Goal: Task Accomplishment & Management: Manage account settings

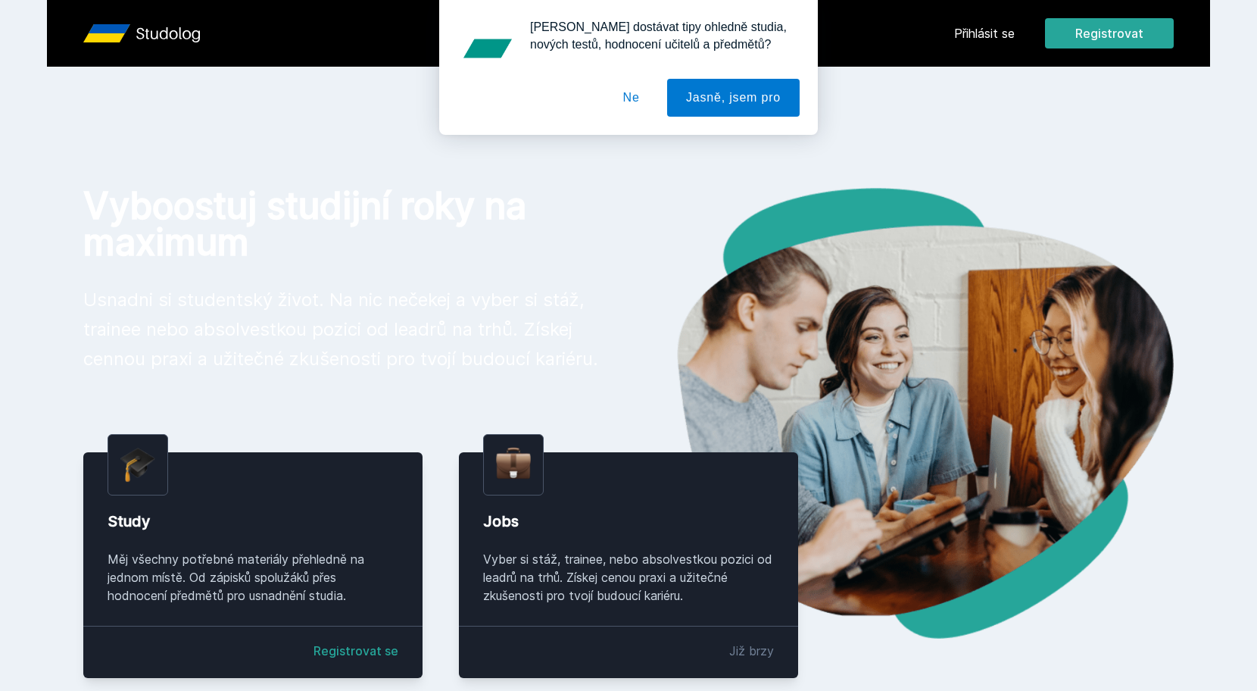
click at [974, 37] on div "[PERSON_NAME] dostávat tipy ohledně studia, nových testů, hodnocení učitelů a p…" at bounding box center [628, 67] width 1257 height 135
click at [630, 98] on button "Ne" at bounding box center [631, 98] width 55 height 38
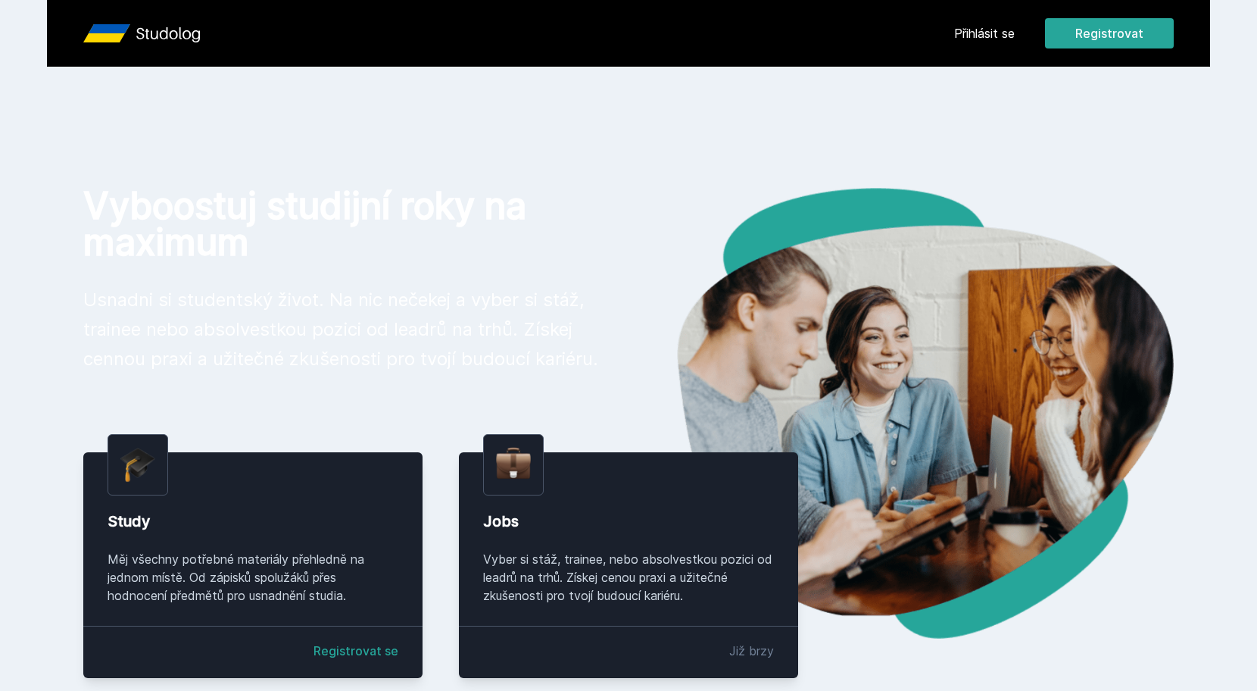
click at [984, 44] on div "Přihlásit se Registrovat" at bounding box center [1064, 33] width 220 height 30
click at [984, 39] on link "Přihlásit se" at bounding box center [984, 33] width 61 height 18
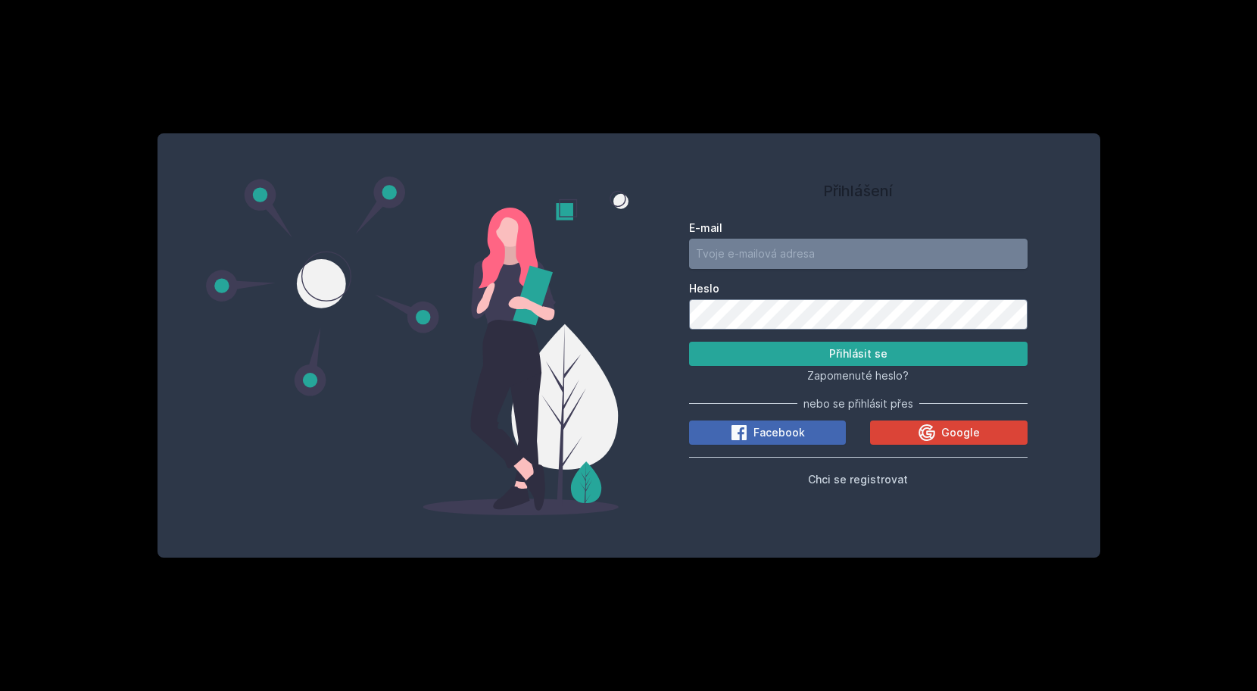
type input "[EMAIL_ADDRESS][DOMAIN_NAME]"
click at [843, 349] on button "Přihlásit se" at bounding box center [858, 354] width 339 height 24
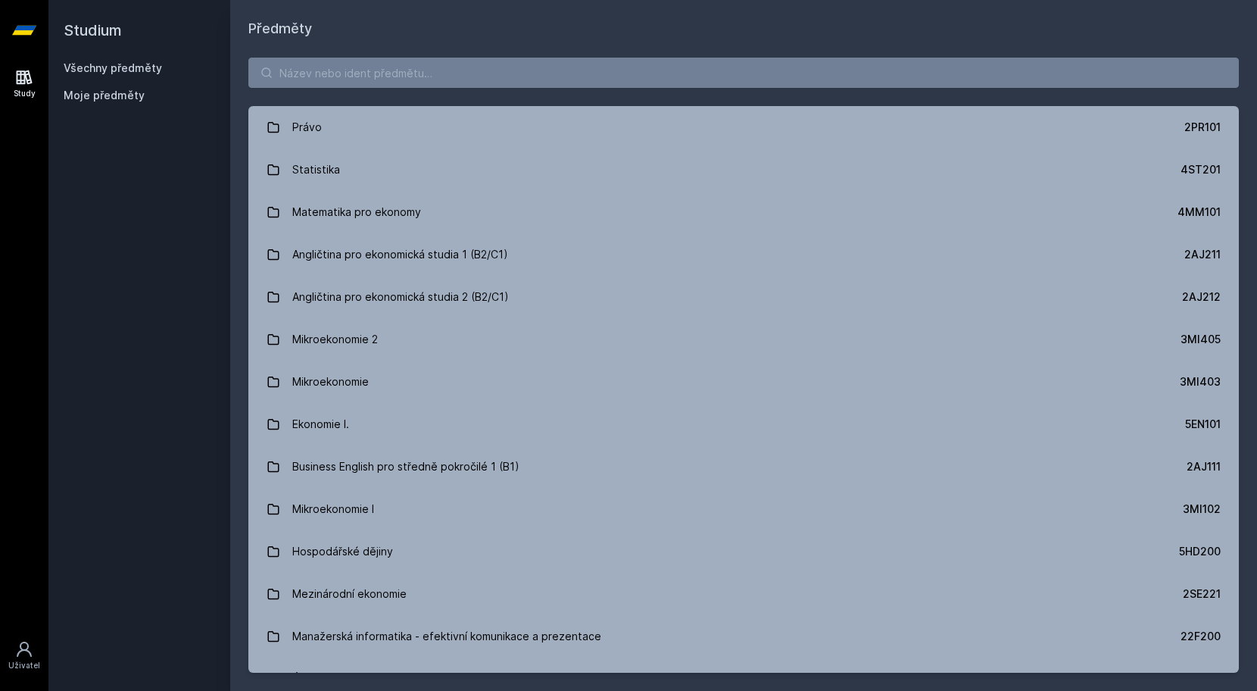
click at [9, 84] on link "Study" at bounding box center [24, 84] width 42 height 46
